Goal: Navigation & Orientation: Find specific page/section

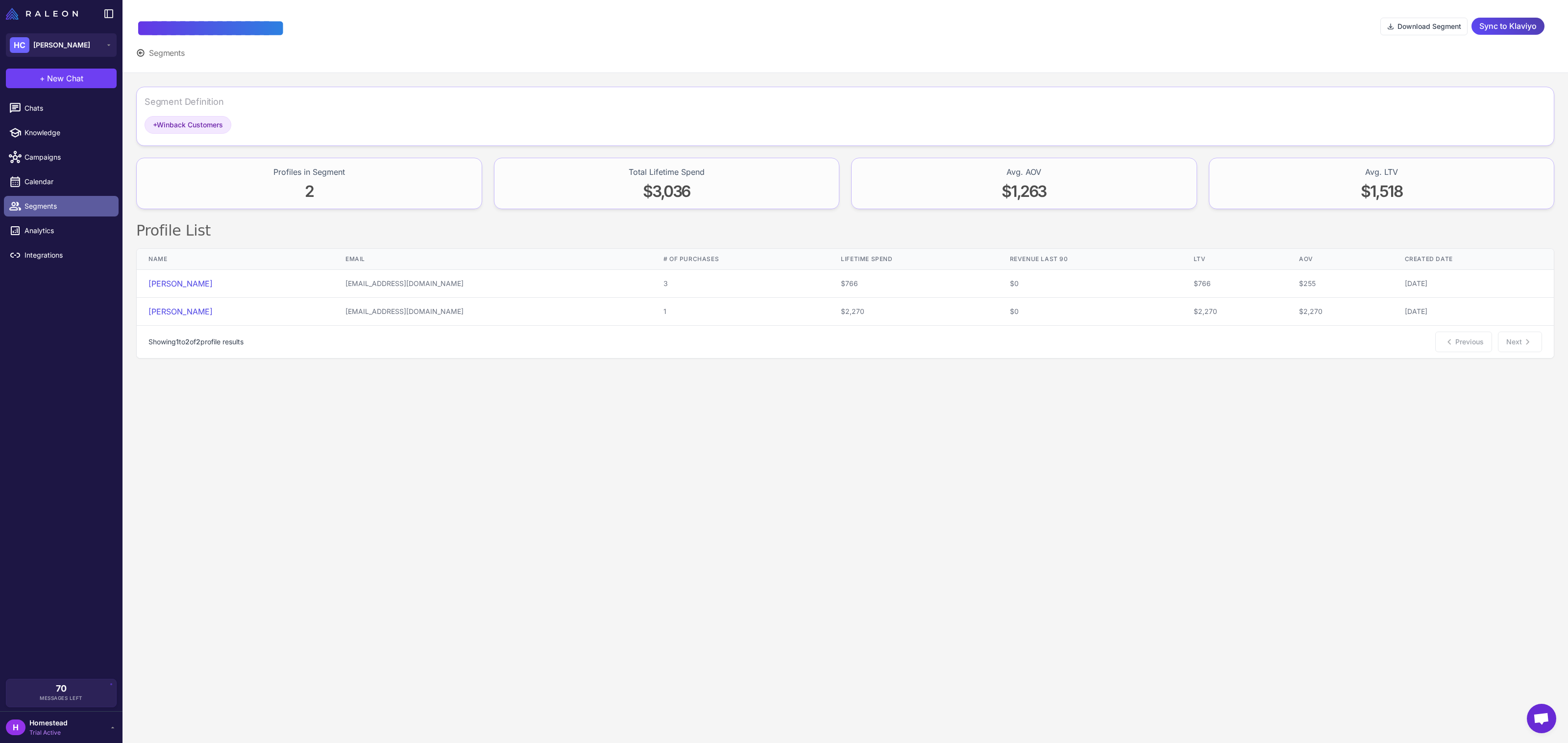
click at [68, 199] on link "Segments" at bounding box center [61, 206] width 115 height 20
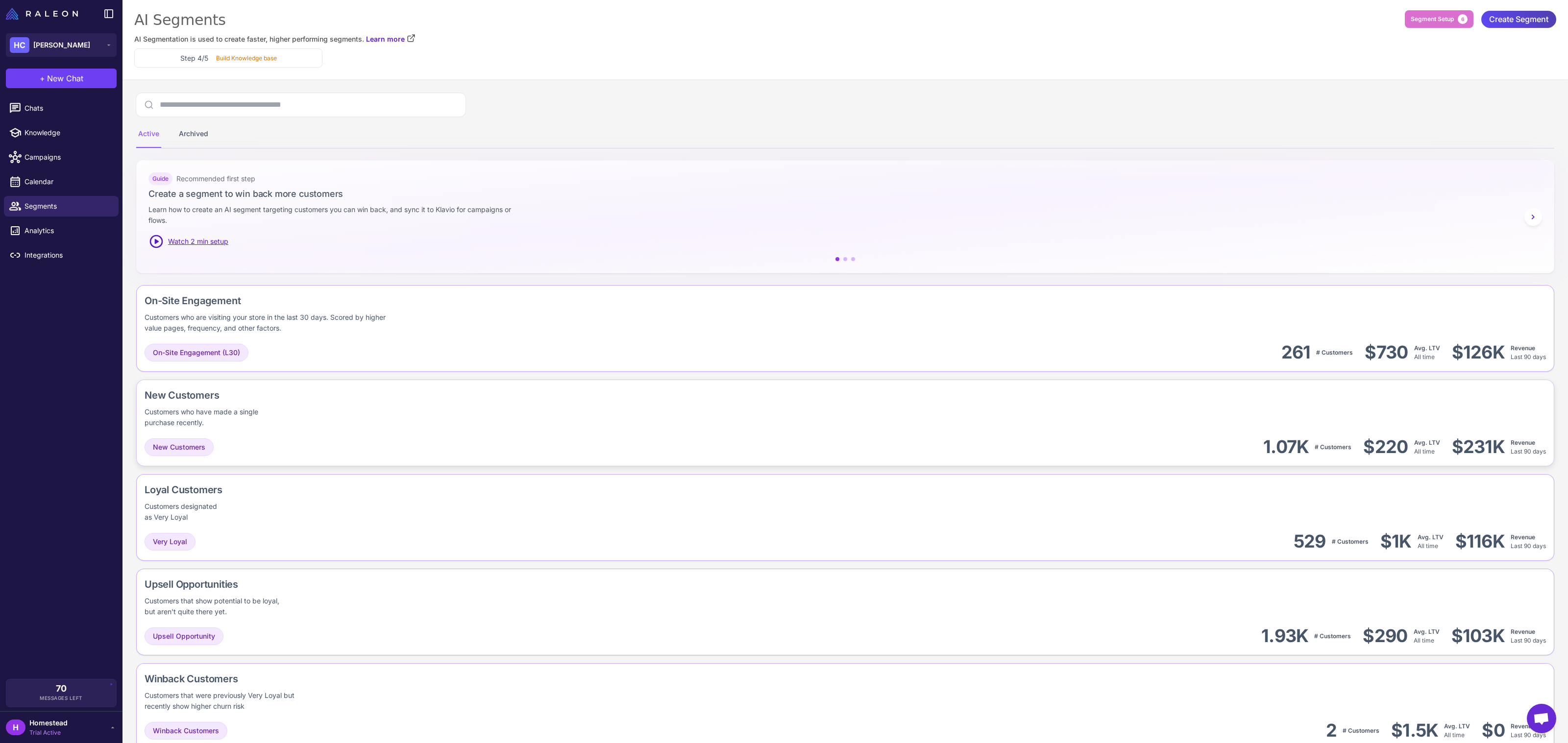
scroll to position [2, 0]
click at [805, 398] on div "New Customers Customers who have made a single purchase recently." at bounding box center [845, 408] width 1402 height 40
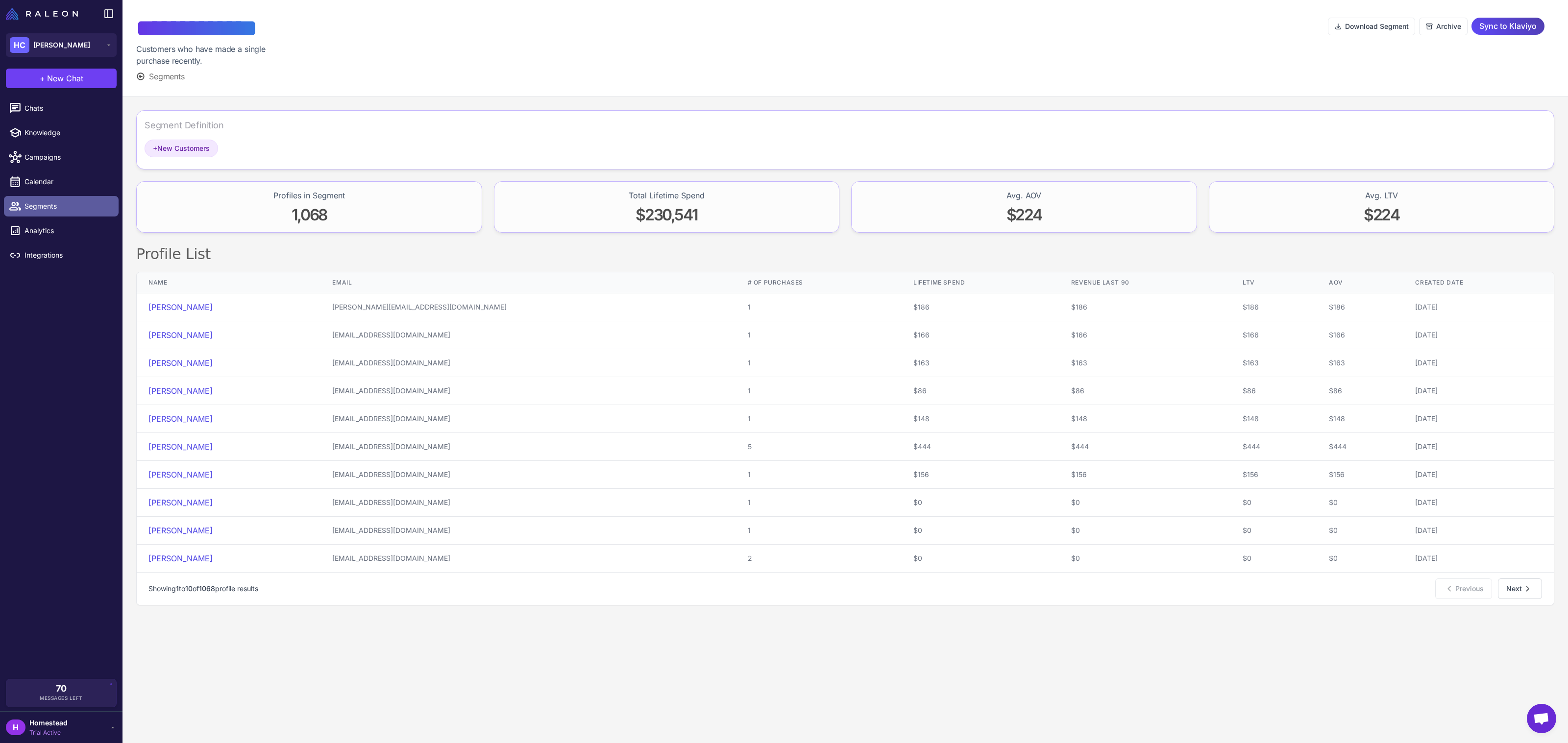
click at [104, 202] on span "Segments" at bounding box center [67, 206] width 86 height 11
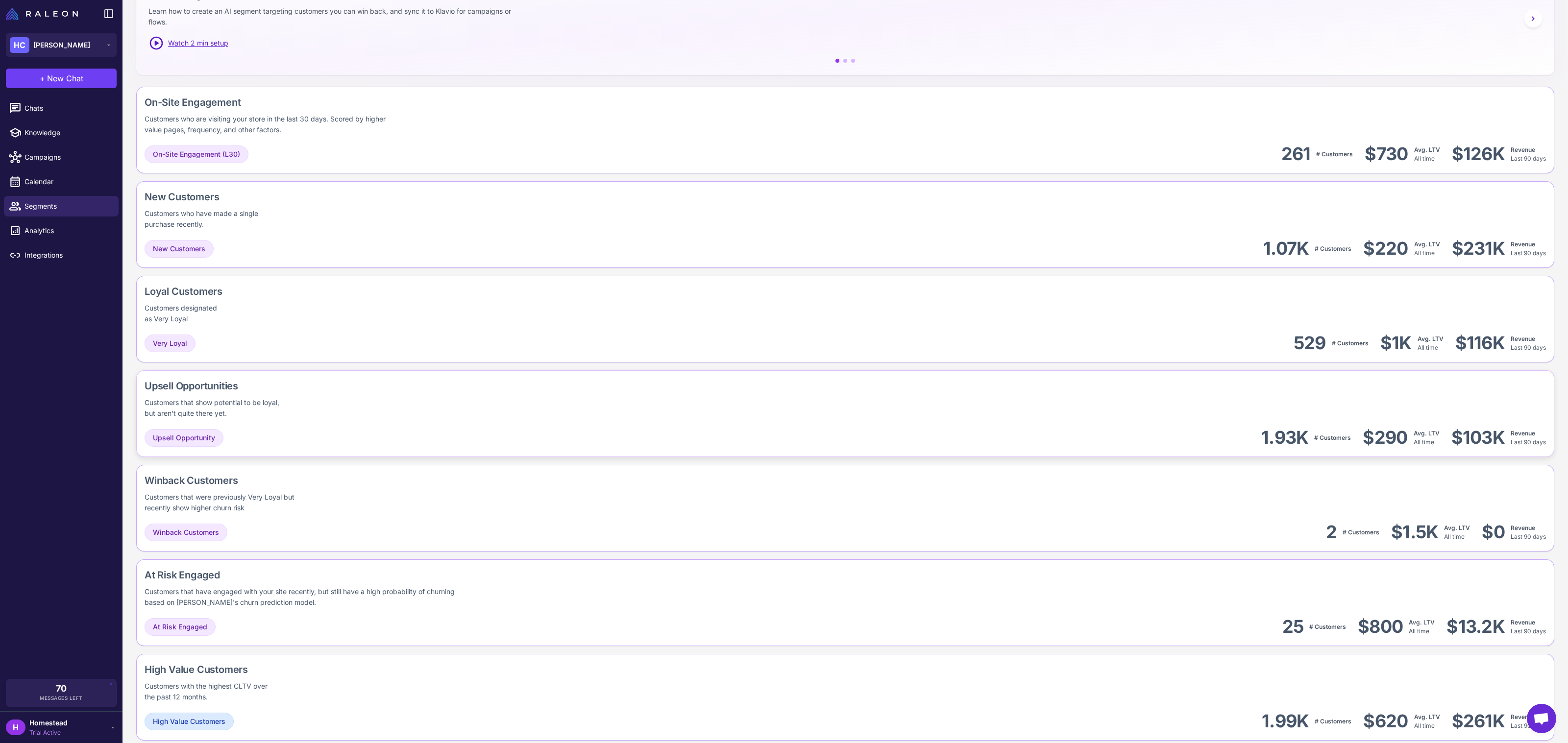
scroll to position [231, 0]
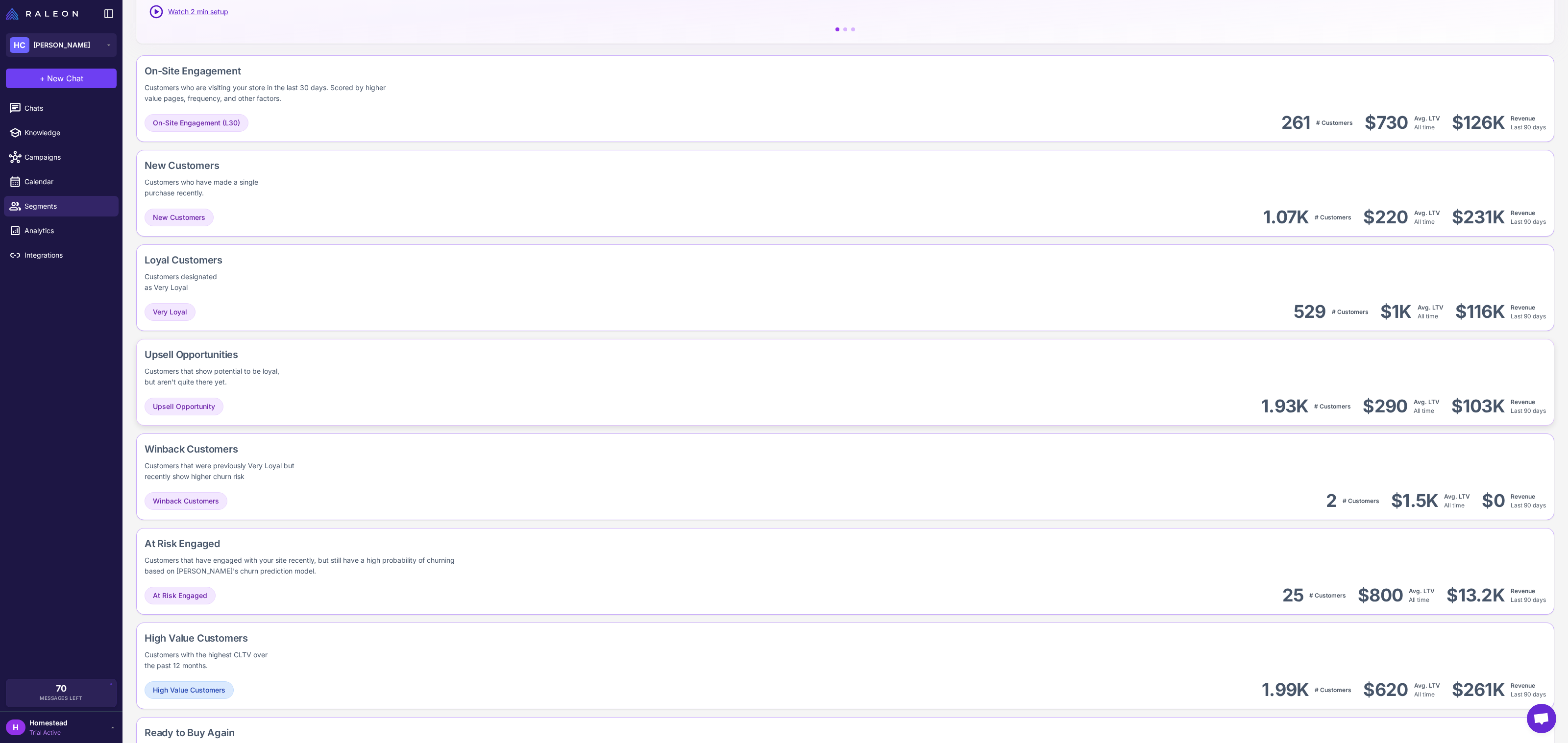
click at [599, 385] on div "Upsell Opportunities Customers that show potential to be loyal, but aren't quit…" at bounding box center [845, 368] width 1402 height 40
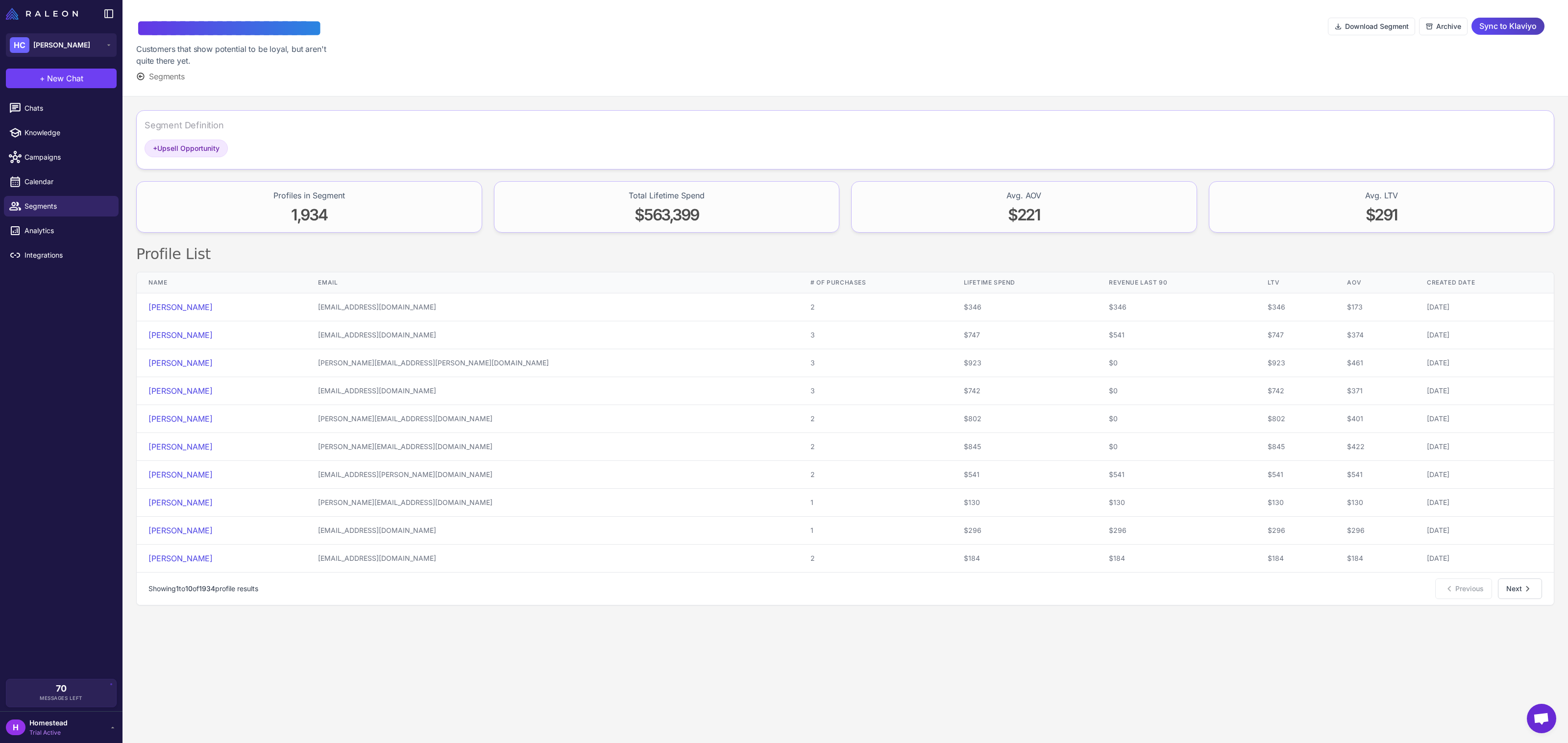
click at [1534, 5] on div "**********" at bounding box center [845, 48] width 1446 height 97
click at [1513, 30] on span "Sync to Klaviyo" at bounding box center [1508, 26] width 57 height 17
click at [75, 202] on span "Segments" at bounding box center [67, 206] width 86 height 11
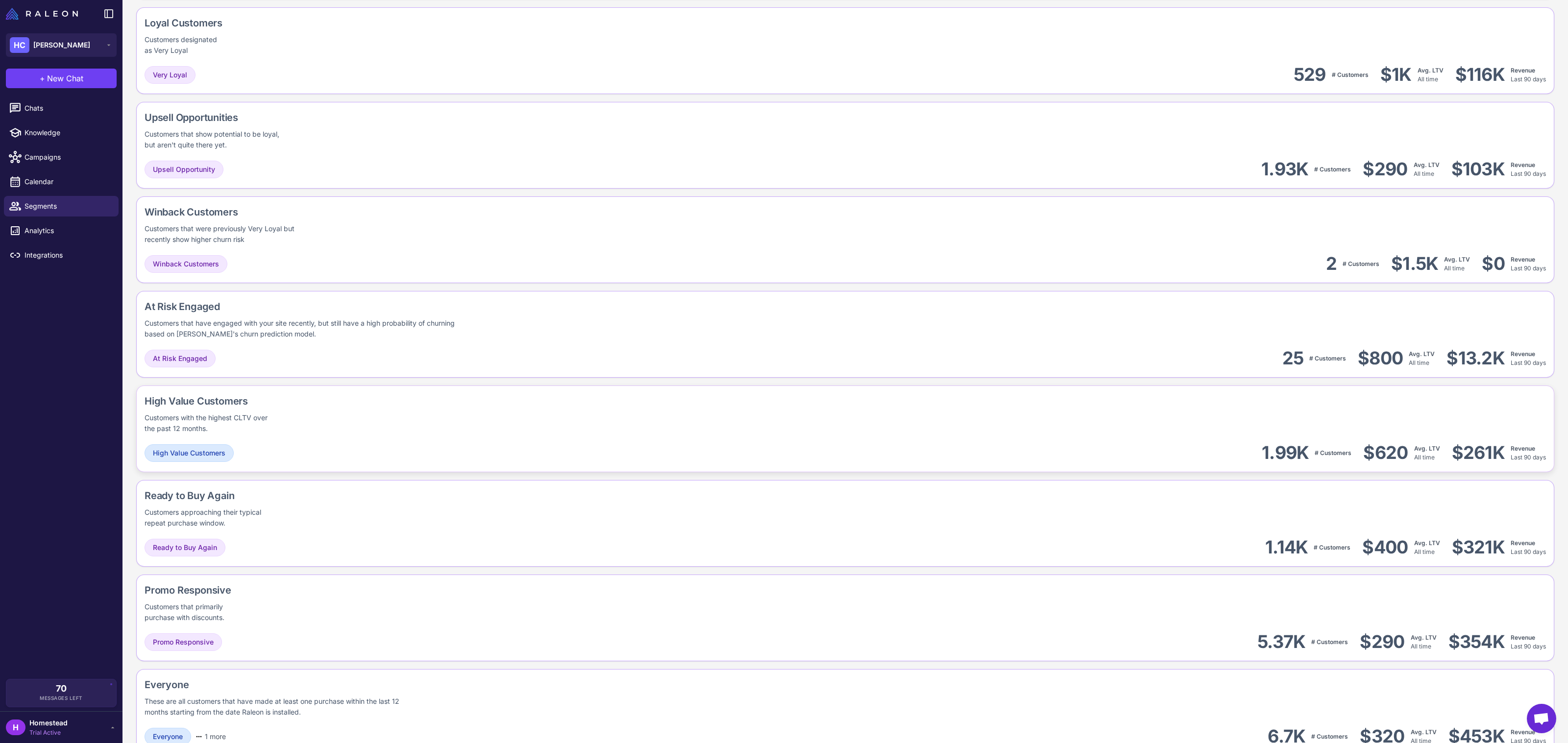
scroll to position [497, 0]
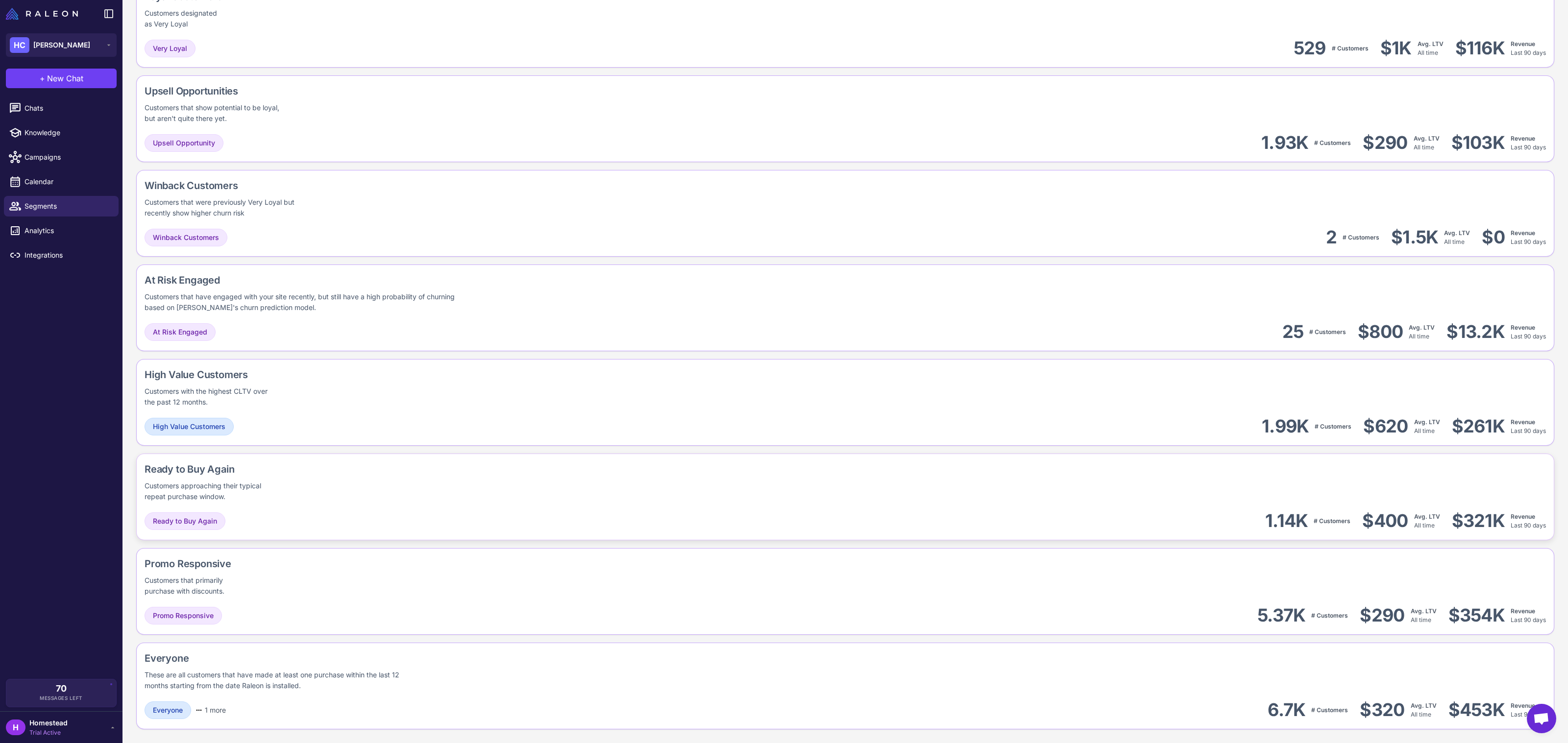
click at [640, 483] on div "Ready to Buy Again Customers approaching their typical repeat purchase window." at bounding box center [845, 482] width 1402 height 40
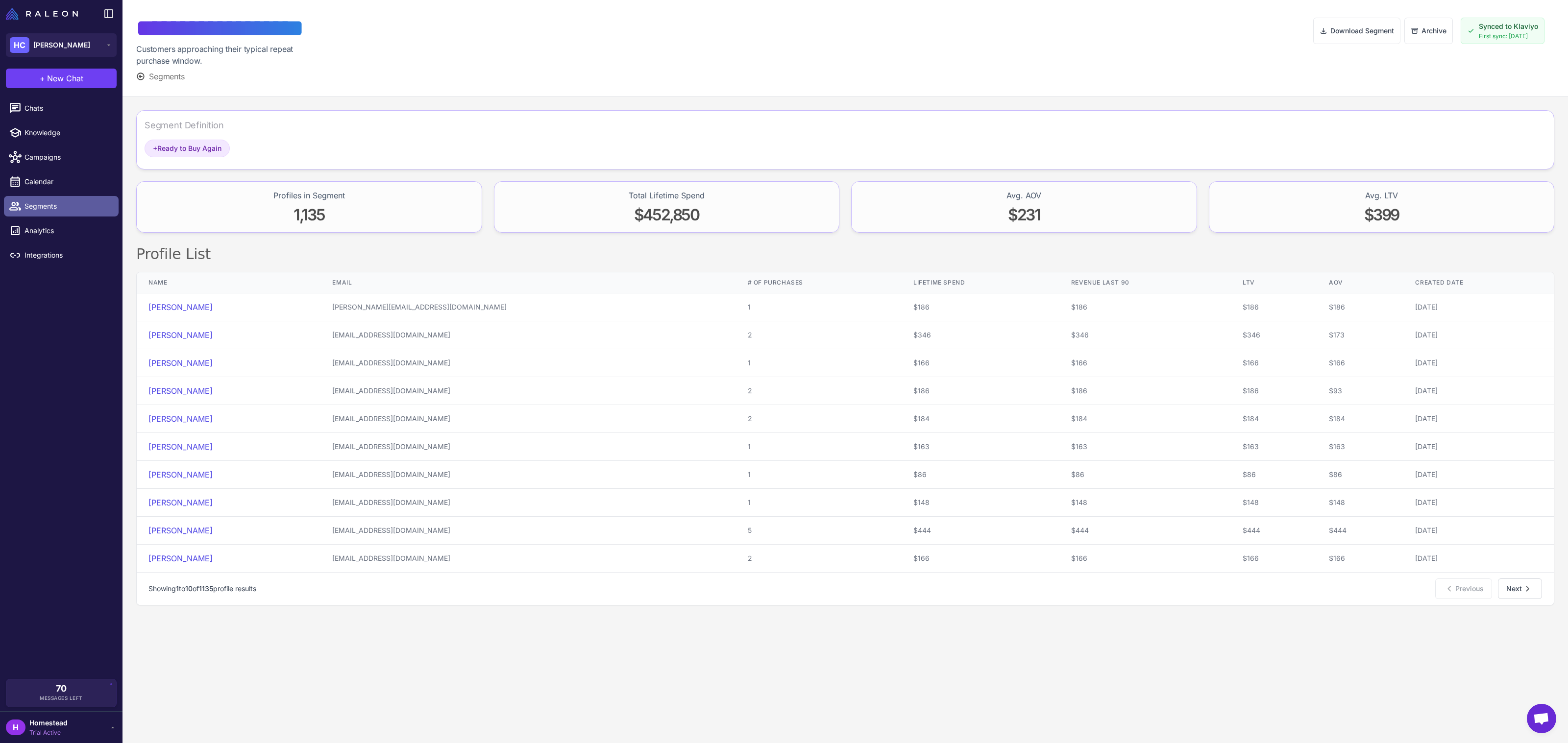
click at [46, 203] on span "Segments" at bounding box center [67, 206] width 86 height 11
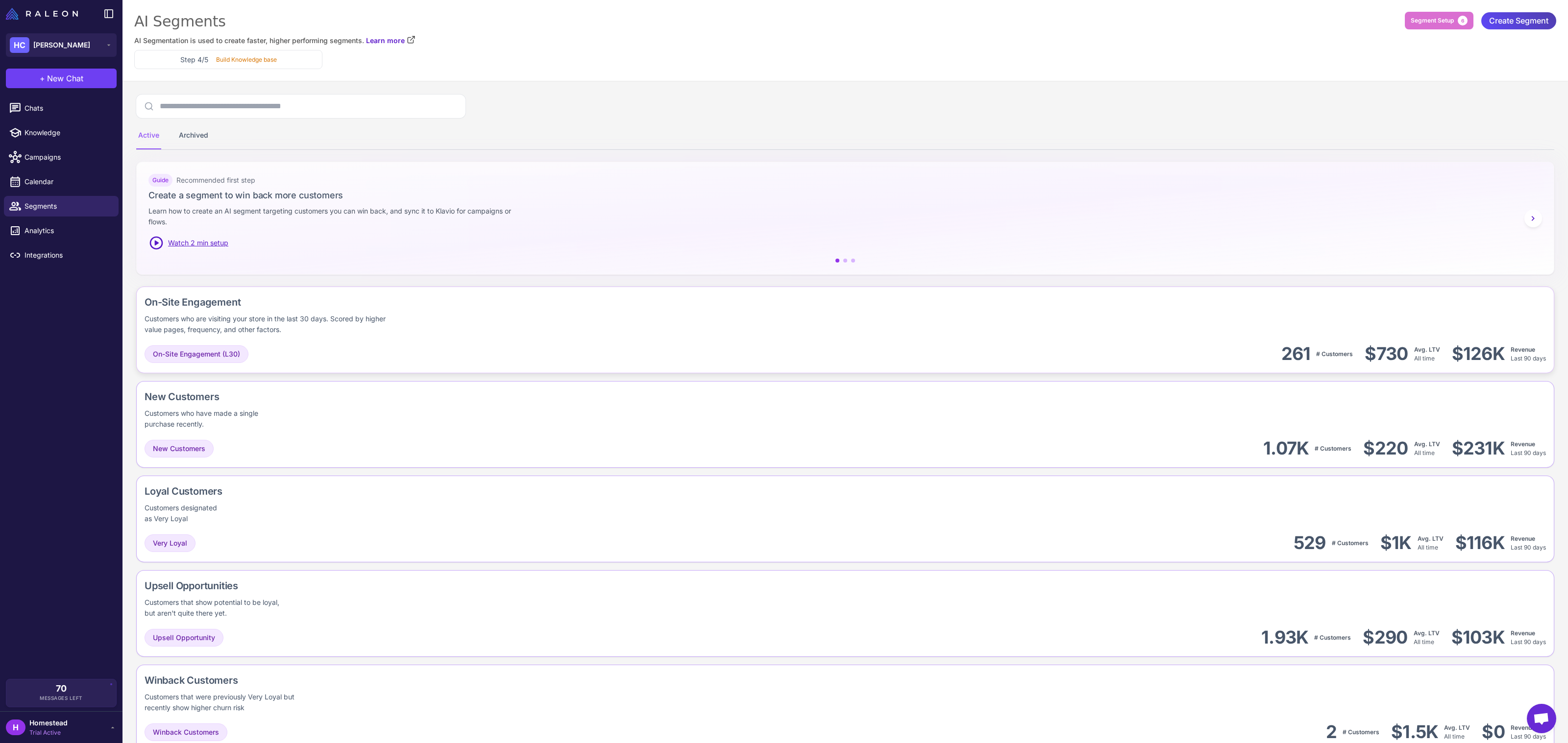
click at [744, 348] on div "On-Site Engagement (L30) 261 # Customers $730 Avg. LTV All time $126K Revenue L…" at bounding box center [845, 354] width 1402 height 22
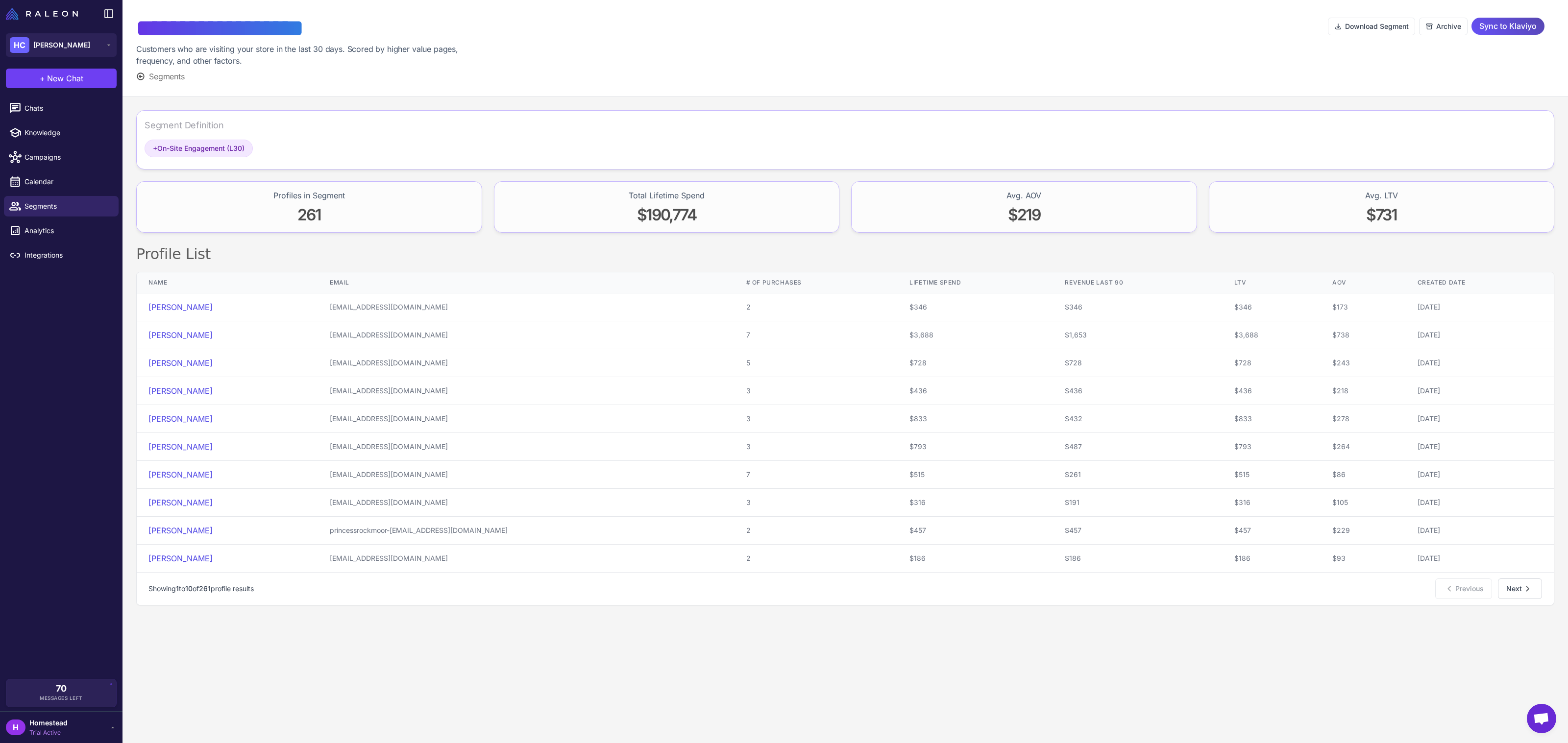
click at [1496, 28] on span "Sync to Klaviyo" at bounding box center [1508, 26] width 57 height 17
click at [93, 204] on span "Segments" at bounding box center [67, 206] width 86 height 11
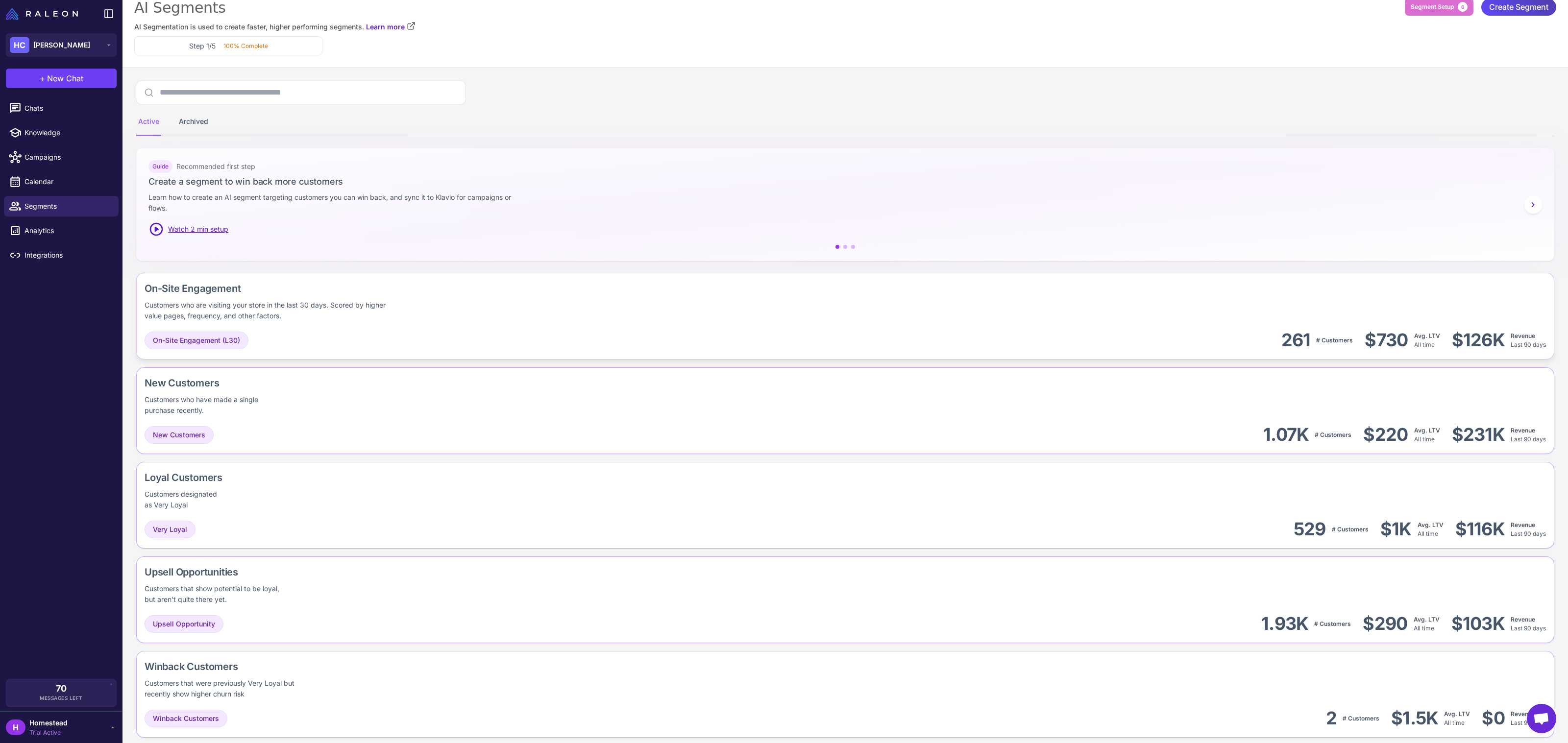
scroll to position [20, 0]
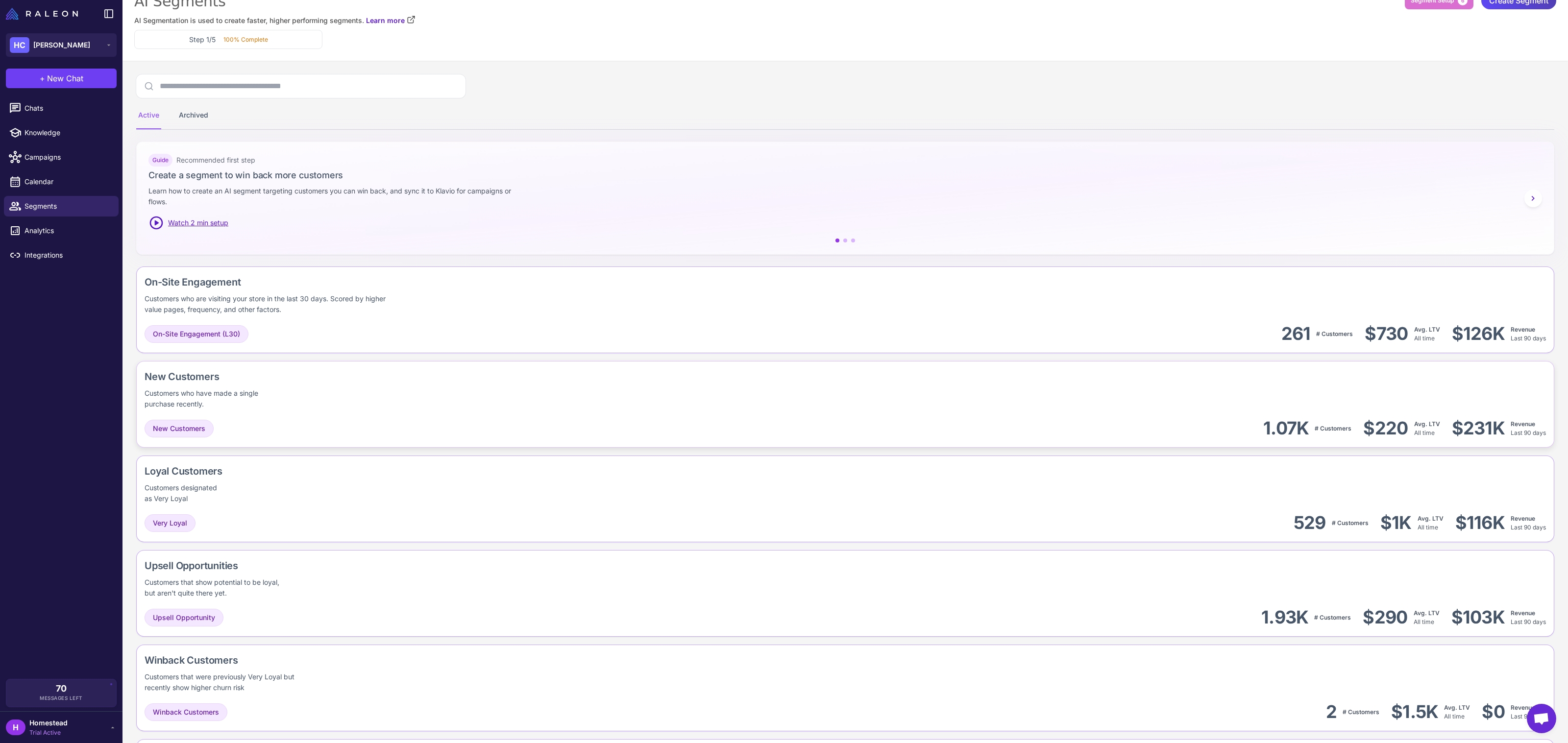
click at [538, 377] on div "New Customers Customers who have made a single purchase recently." at bounding box center [845, 390] width 1402 height 40
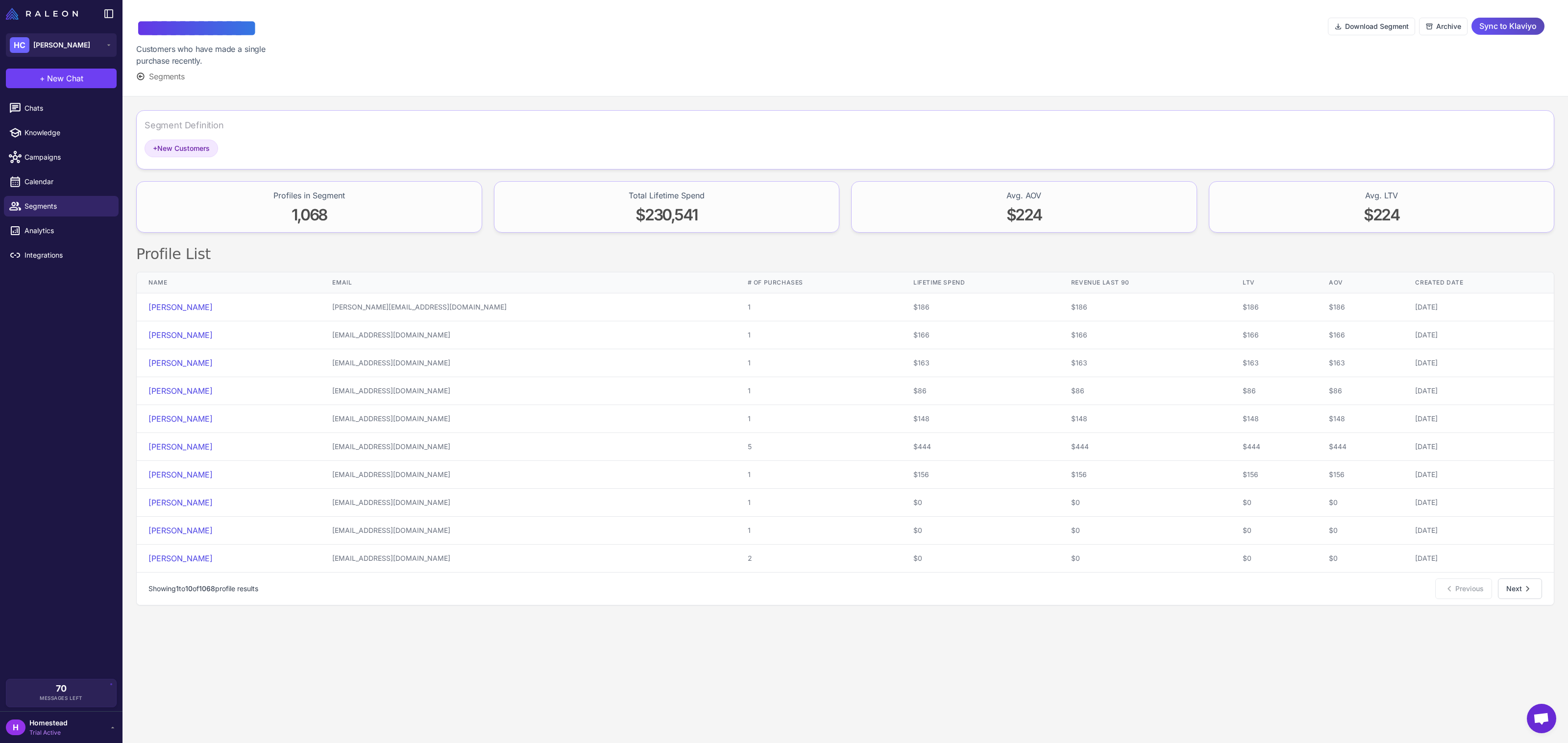
click at [1513, 31] on span "Sync to Klaviyo" at bounding box center [1508, 26] width 57 height 17
click at [79, 210] on span "Segments" at bounding box center [67, 206] width 86 height 11
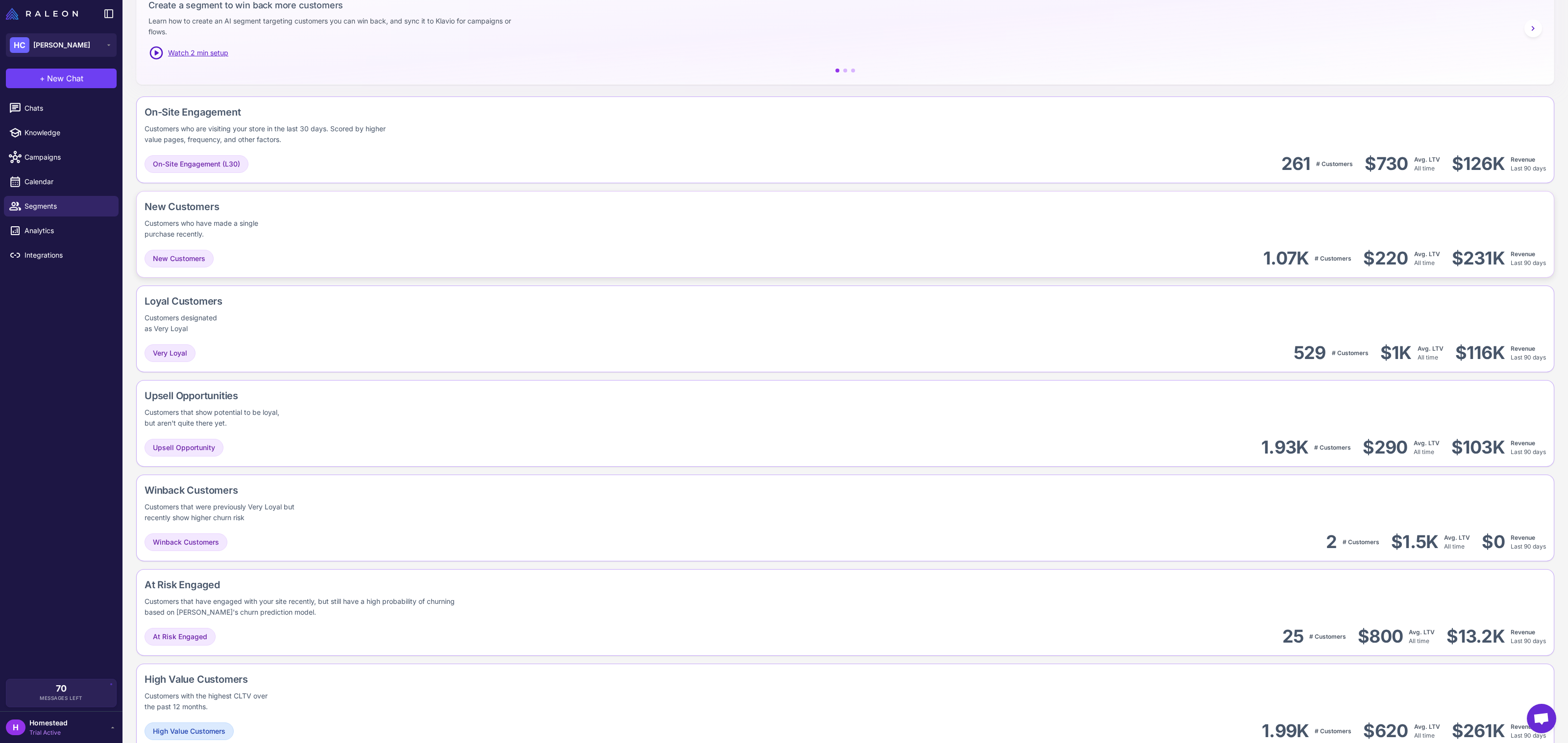
scroll to position [194, 0]
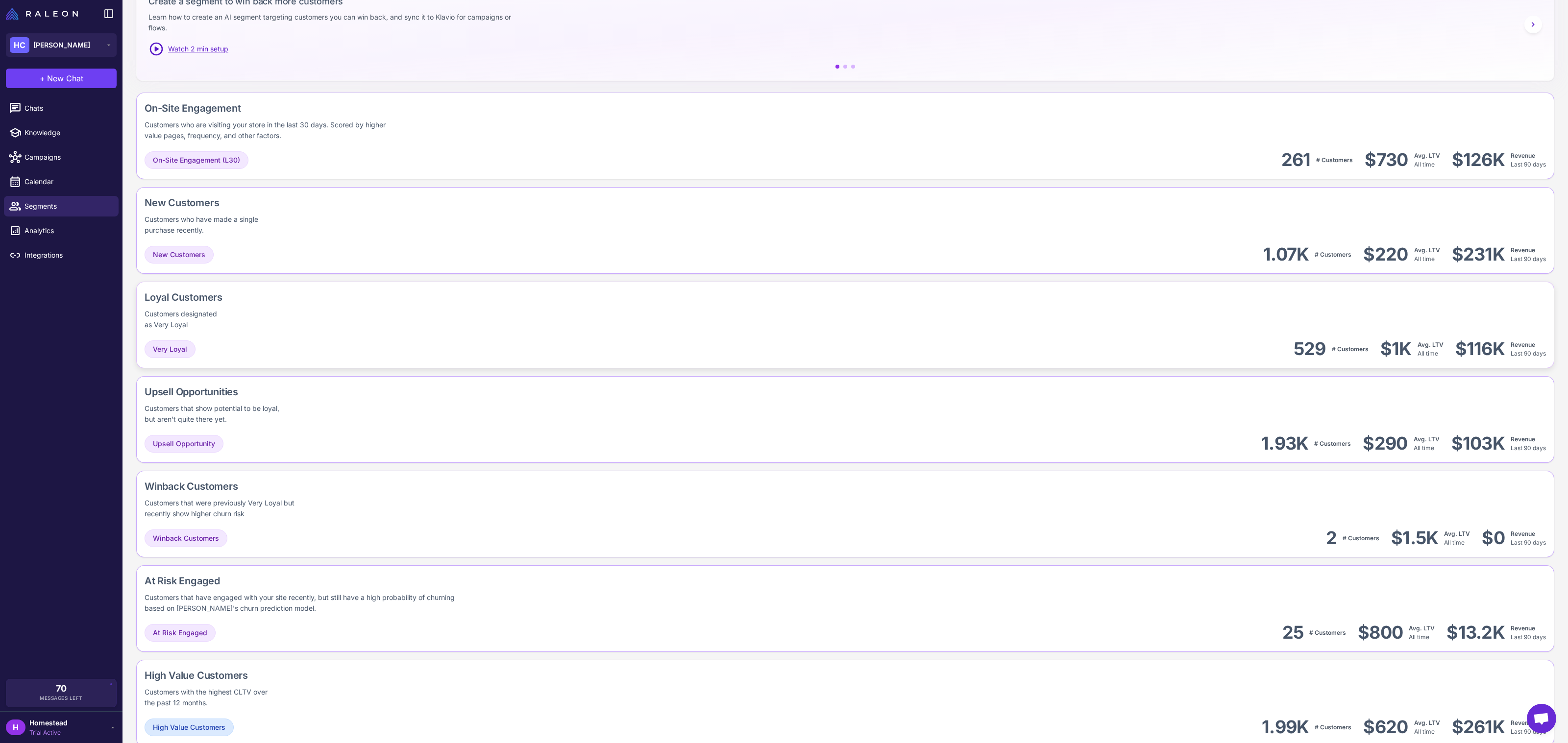
click at [460, 377] on div "Loyal Customers Customers designated as Very Loyal Very Loyal 529 # Customers $…" at bounding box center [845, 420] width 1418 height 87
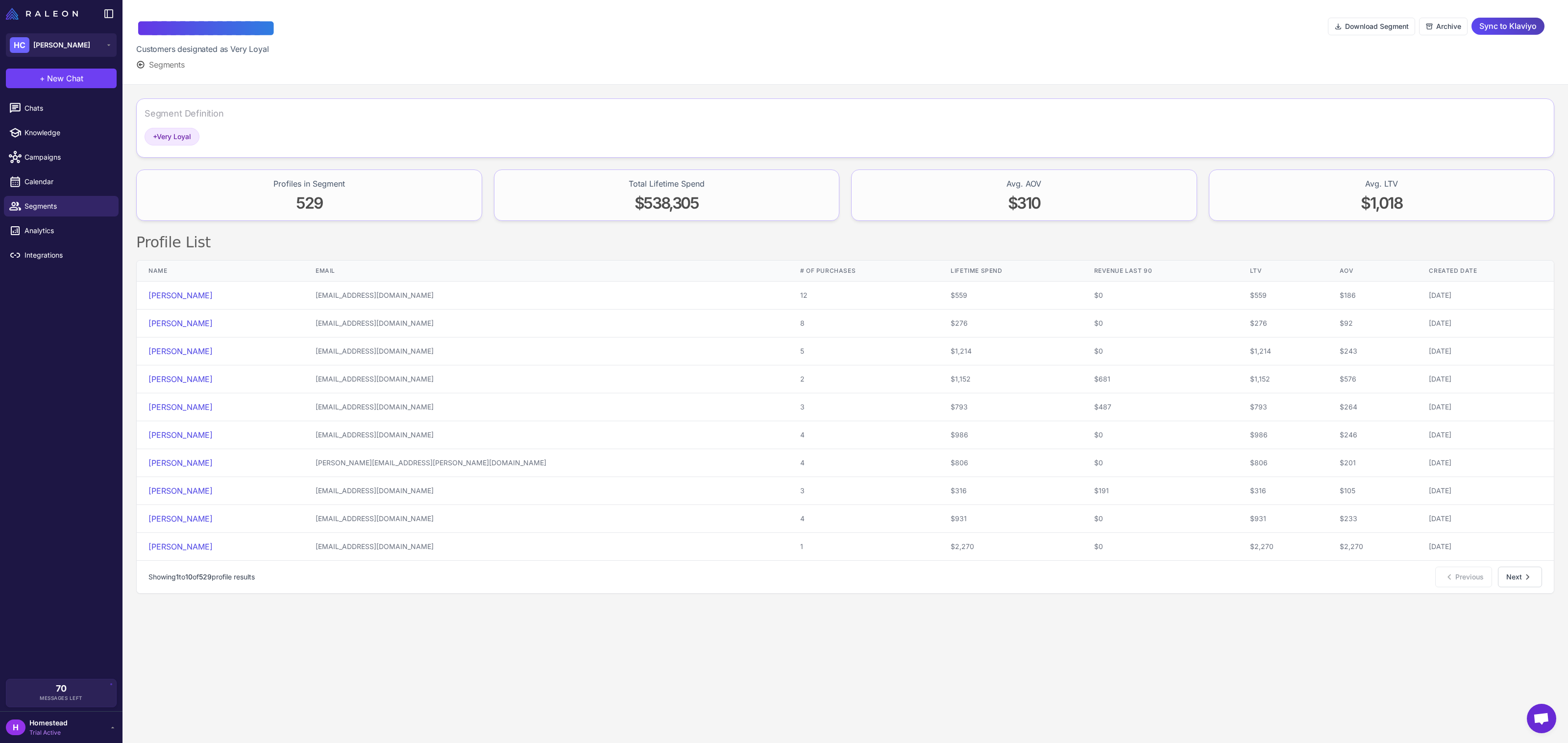
click at [1496, 33] on span "Sync to Klaviyo" at bounding box center [1508, 26] width 57 height 17
click at [67, 209] on span "Segments" at bounding box center [67, 206] width 86 height 11
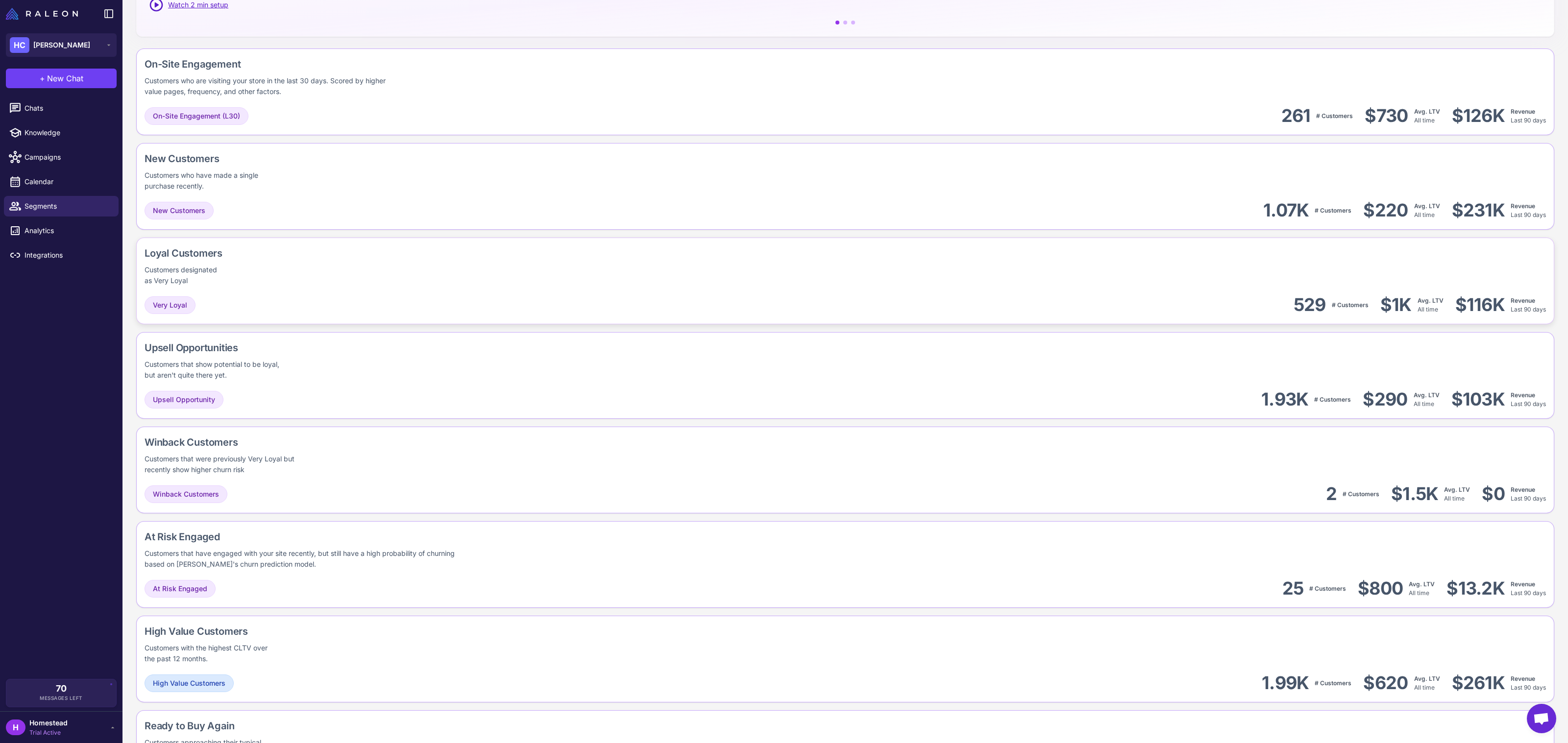
scroll to position [241, 0]
click at [395, 397] on div "Upsell Opportunity 1.93K # Customers $290 Avg. LTV All time $103K Revenue Last …" at bounding box center [845, 396] width 1402 height 22
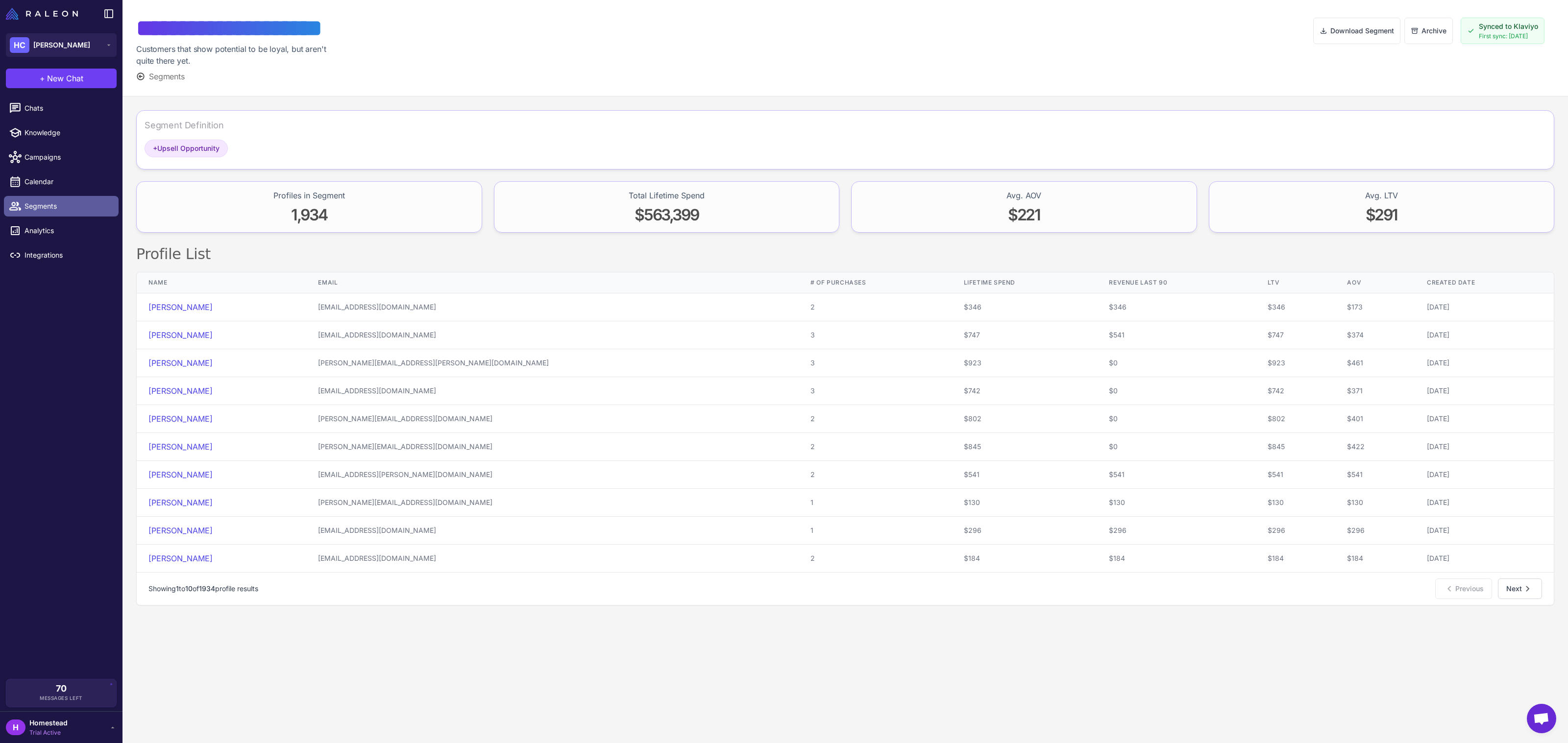
click at [85, 197] on link "Segments" at bounding box center [61, 206] width 115 height 20
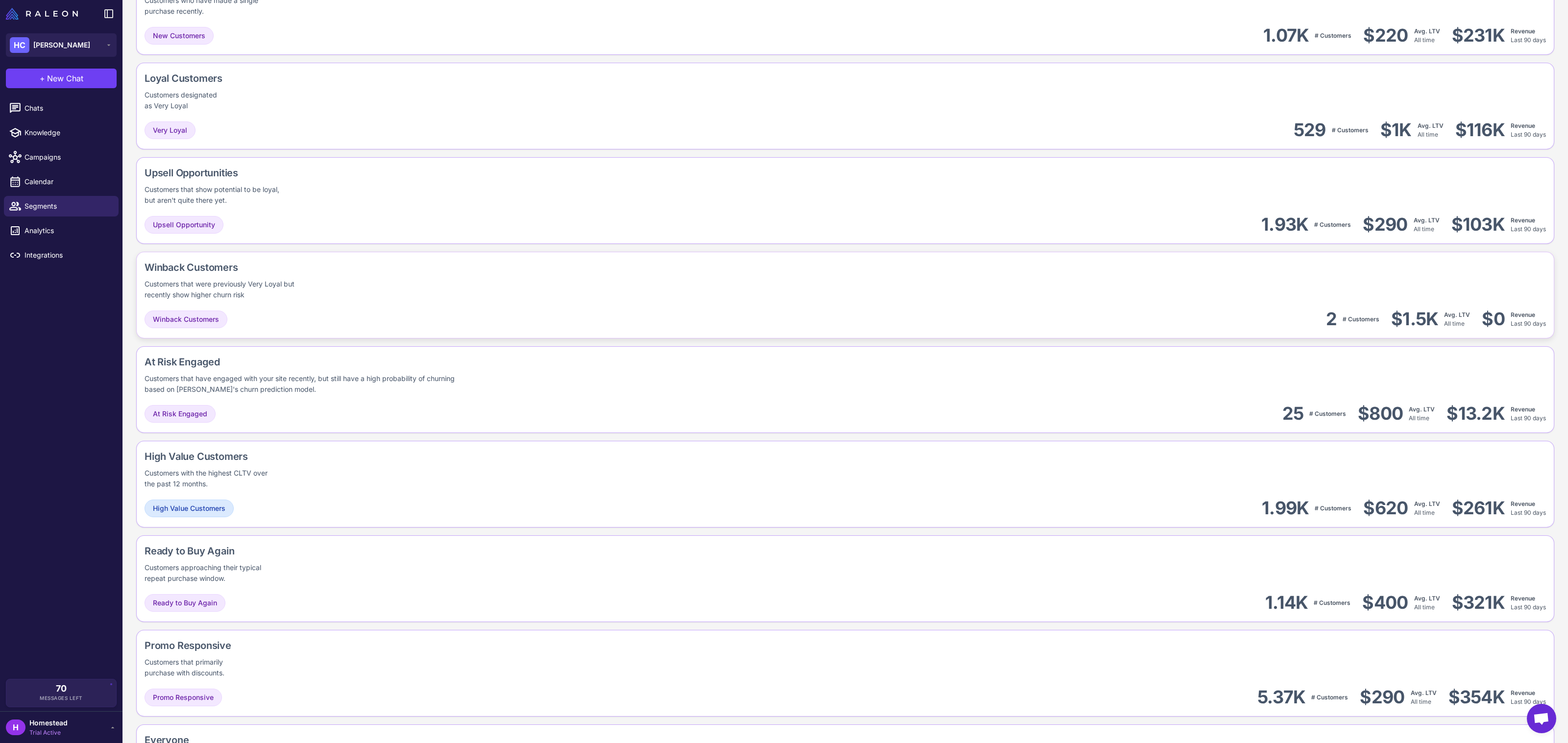
scroll to position [429, 0]
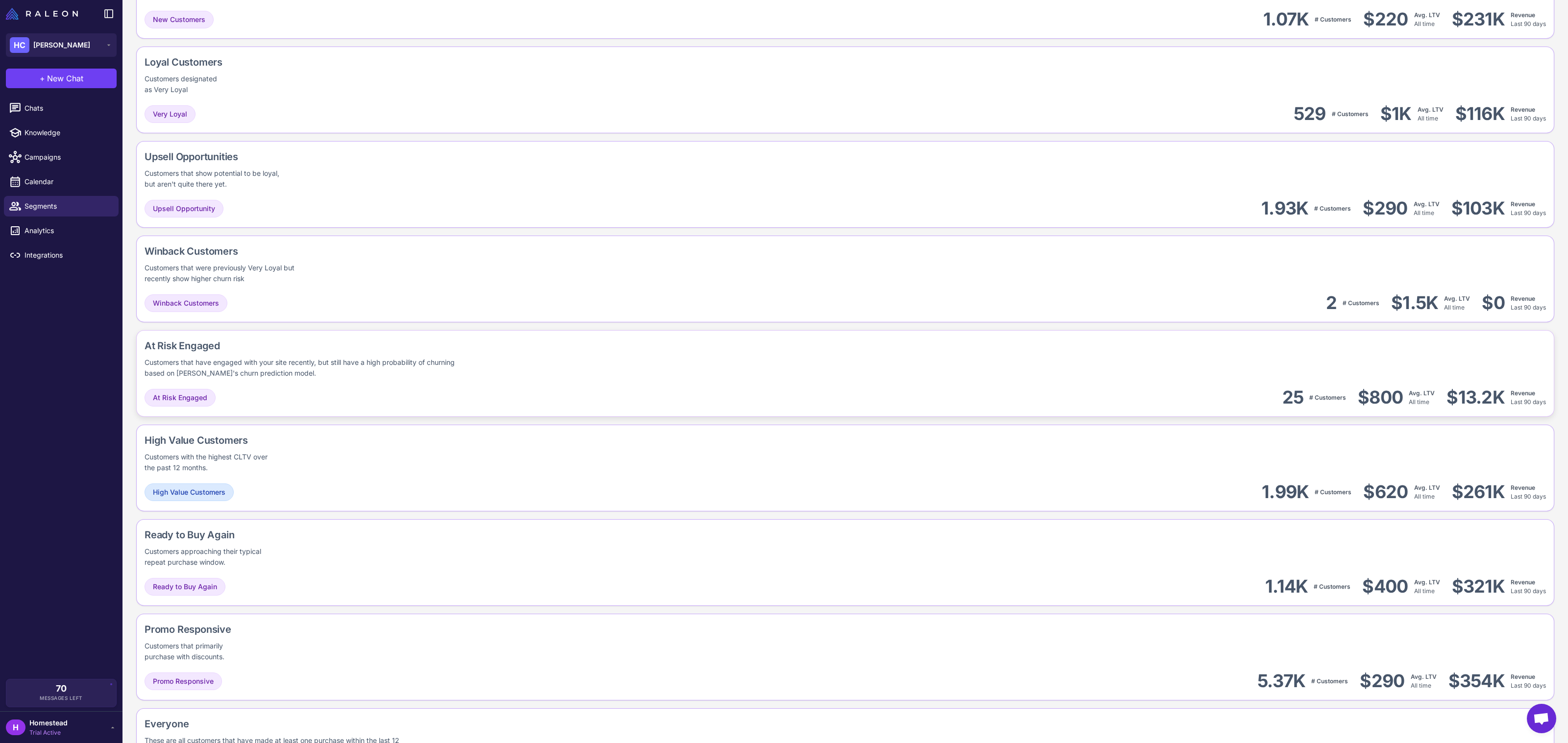
click at [705, 348] on div "At Risk Engaged Customers that have engaged with your site recently, but still …" at bounding box center [845, 358] width 1402 height 40
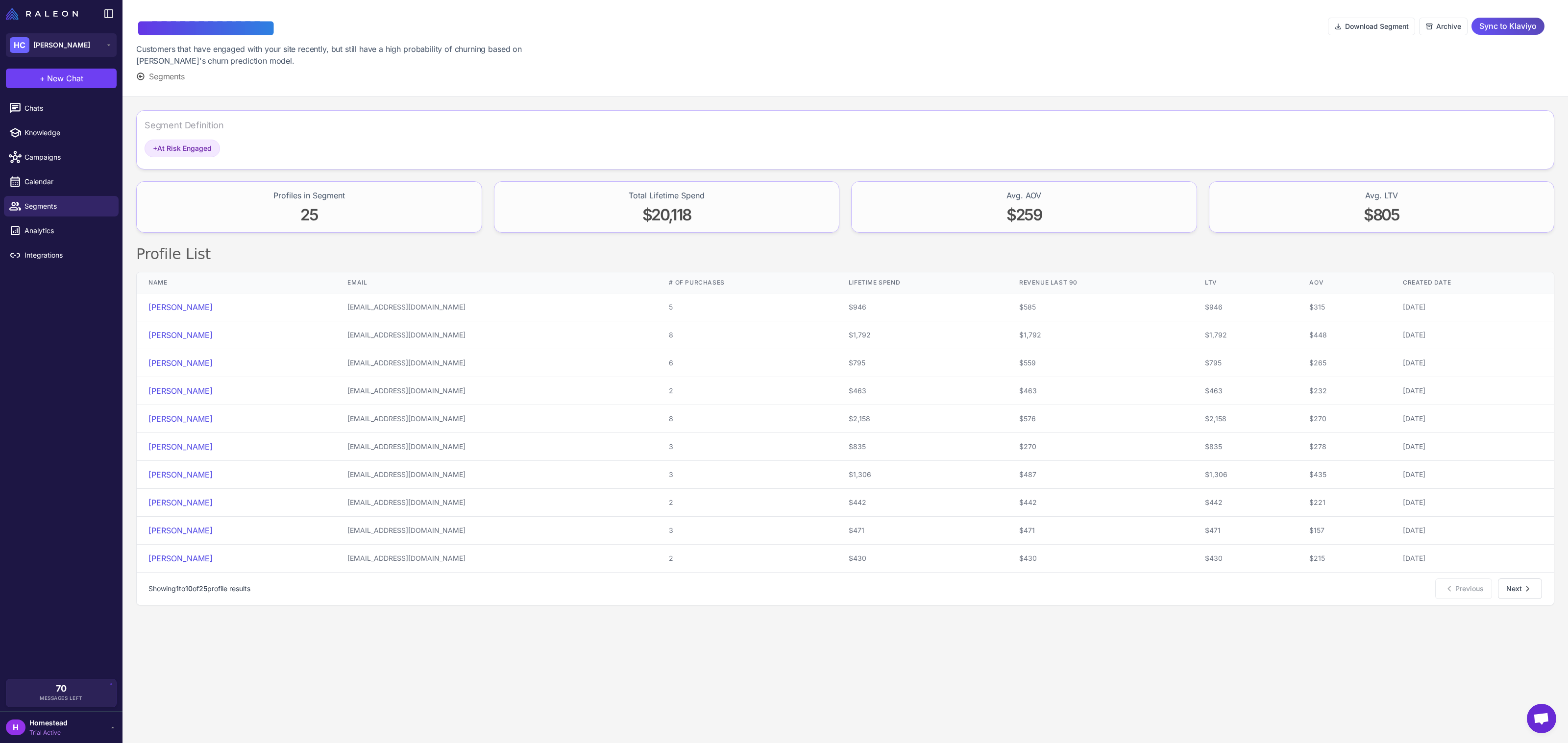
click at [1486, 28] on span "Sync to Klaviyo" at bounding box center [1508, 26] width 57 height 17
click at [84, 210] on span "Segments" at bounding box center [67, 206] width 86 height 11
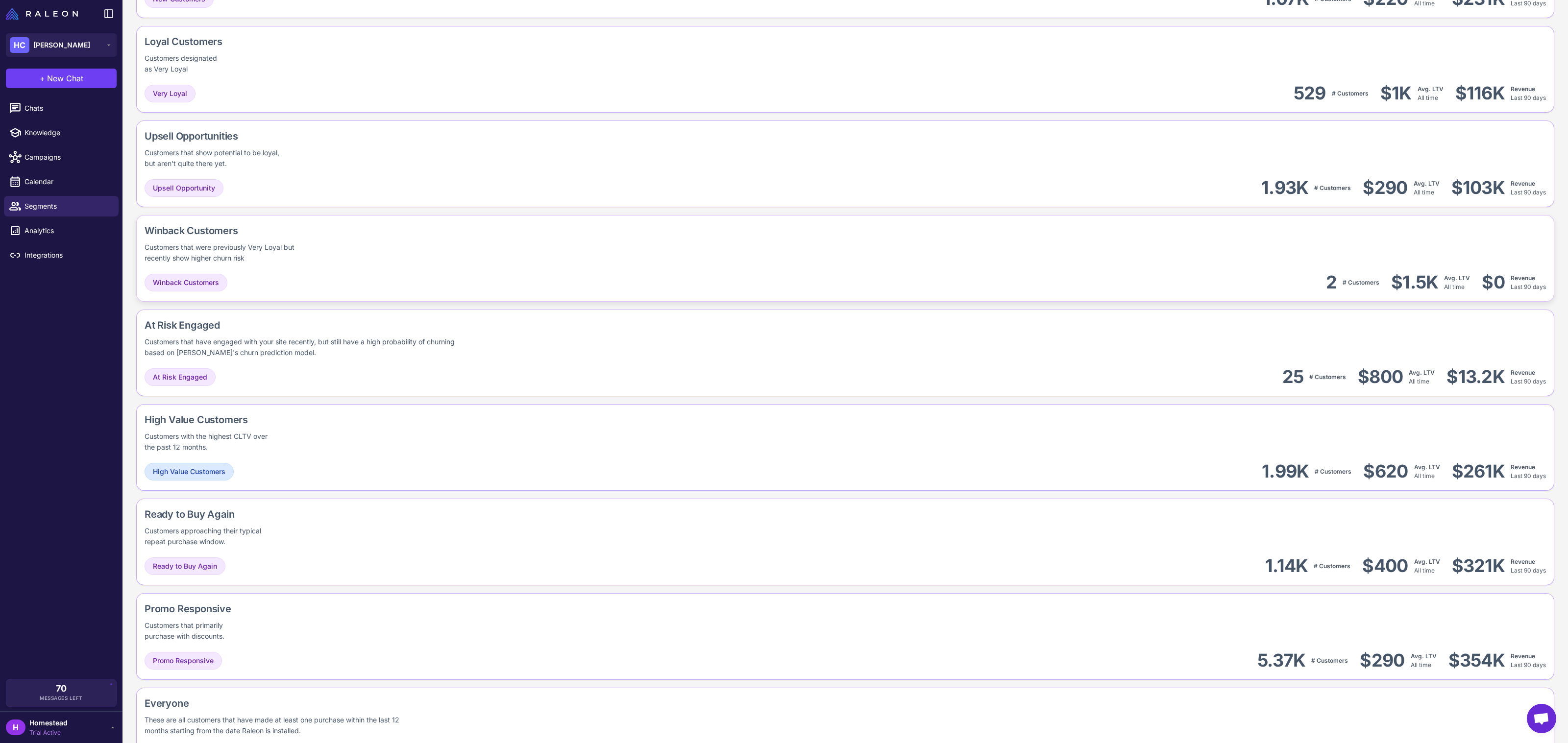
scroll to position [457, 0]
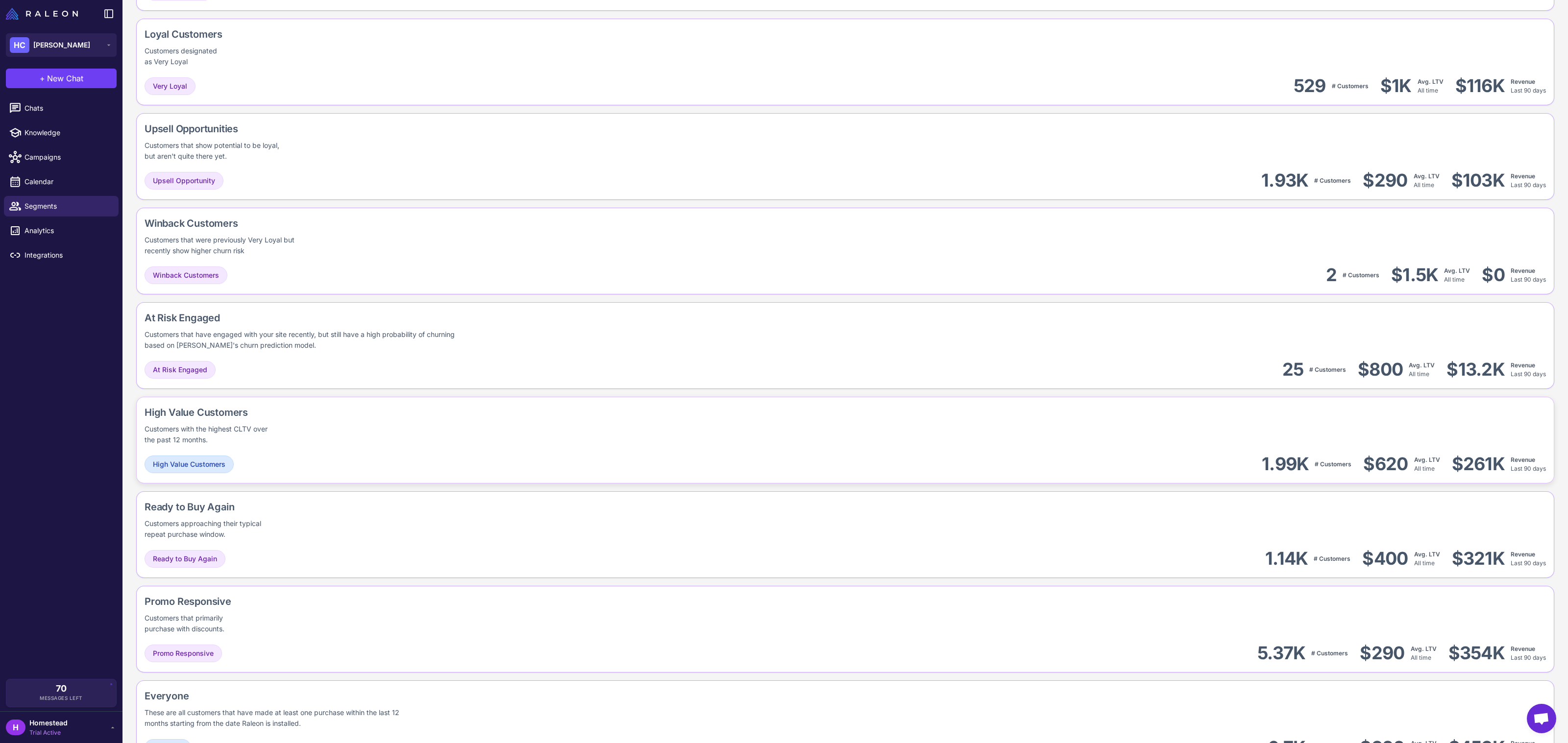
click at [870, 443] on div "High Value Customers Customers with the highest CLTV over the past 12 months." at bounding box center [845, 426] width 1402 height 40
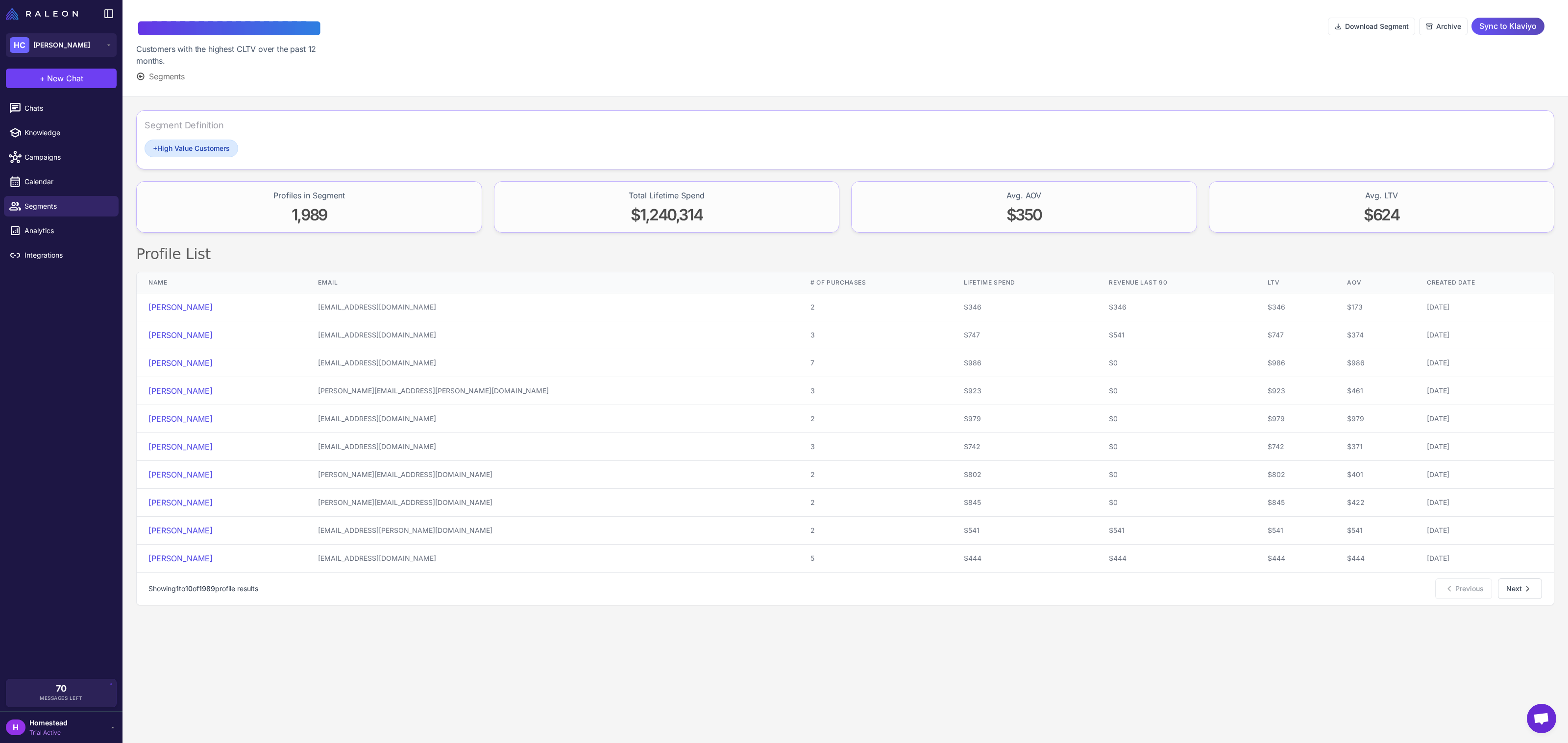
click at [1510, 30] on span "Sync to Klaviyo" at bounding box center [1508, 26] width 57 height 17
